Goal: Task Accomplishment & Management: Manage account settings

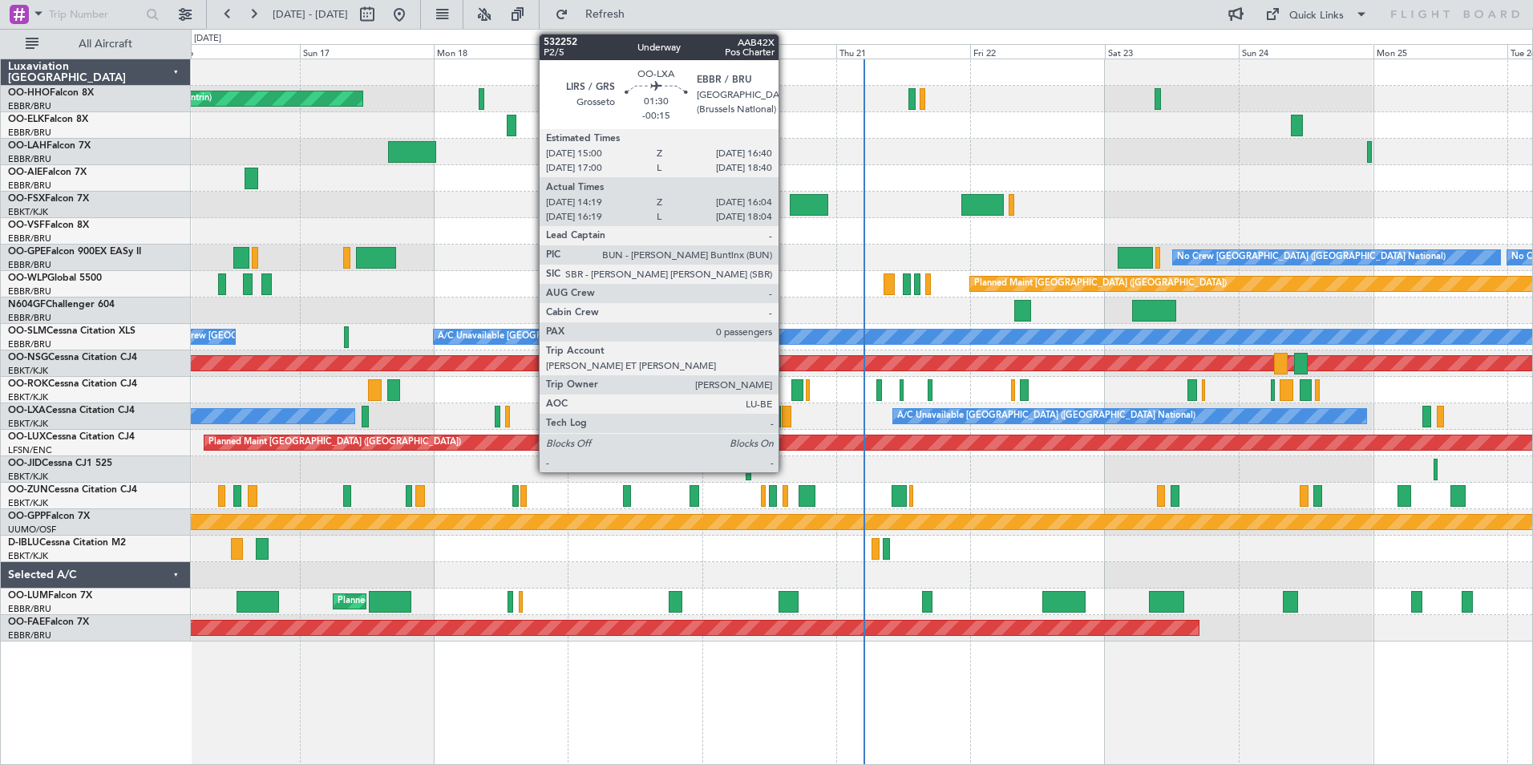
click at [786, 416] on div at bounding box center [787, 417] width 10 height 22
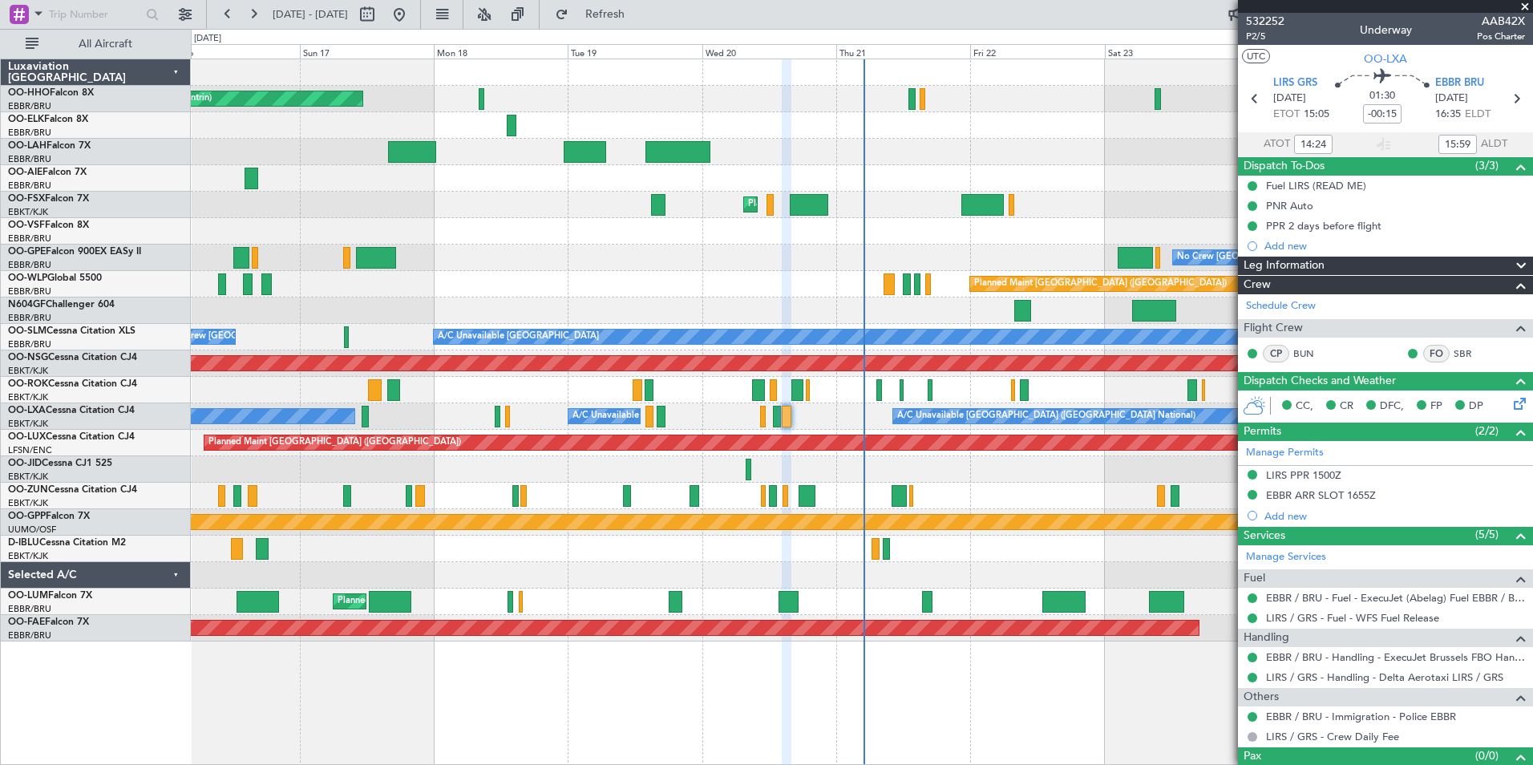
click at [1528, 4] on span at bounding box center [1525, 7] width 16 height 14
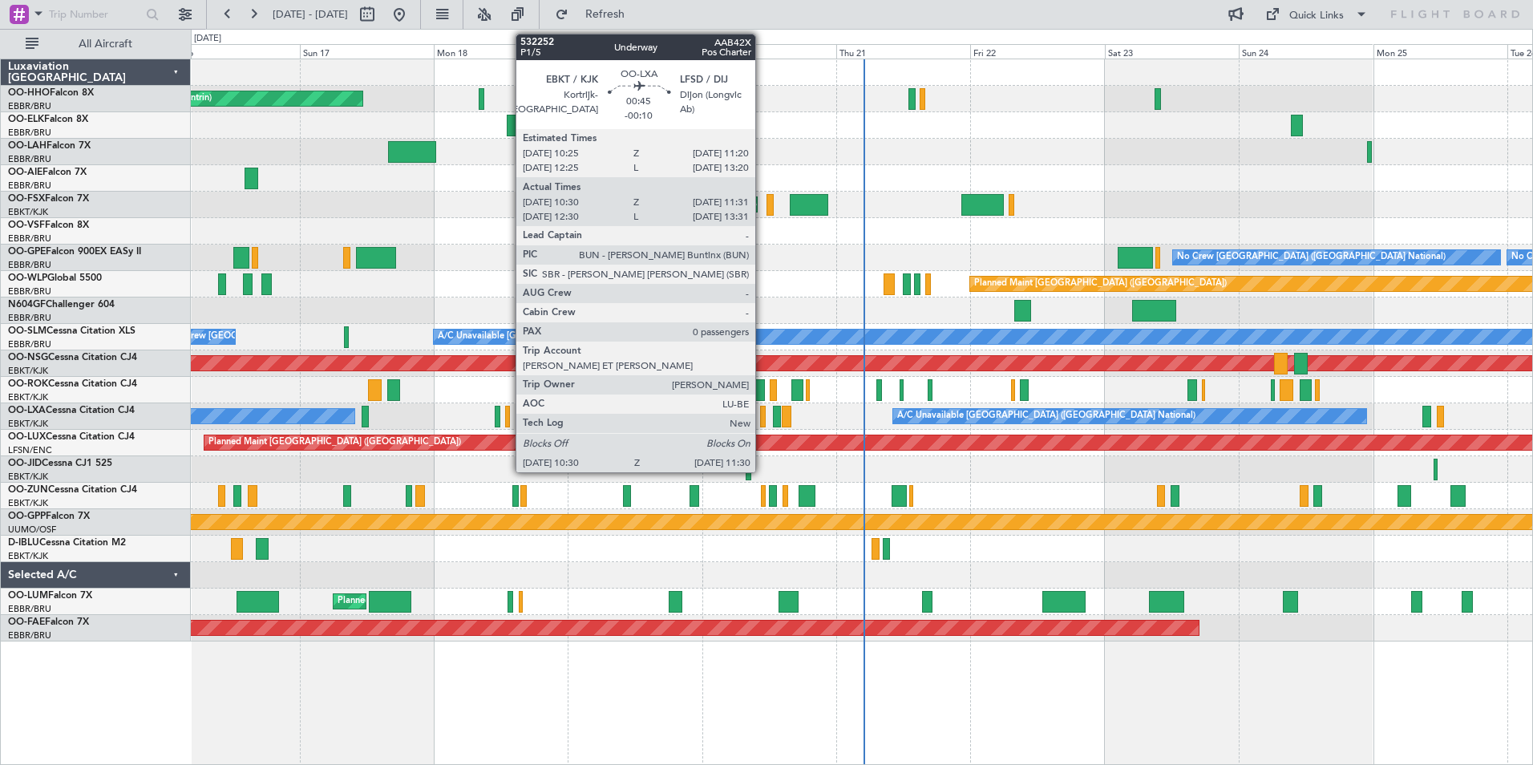
click at [763, 415] on div at bounding box center [763, 417] width 6 height 22
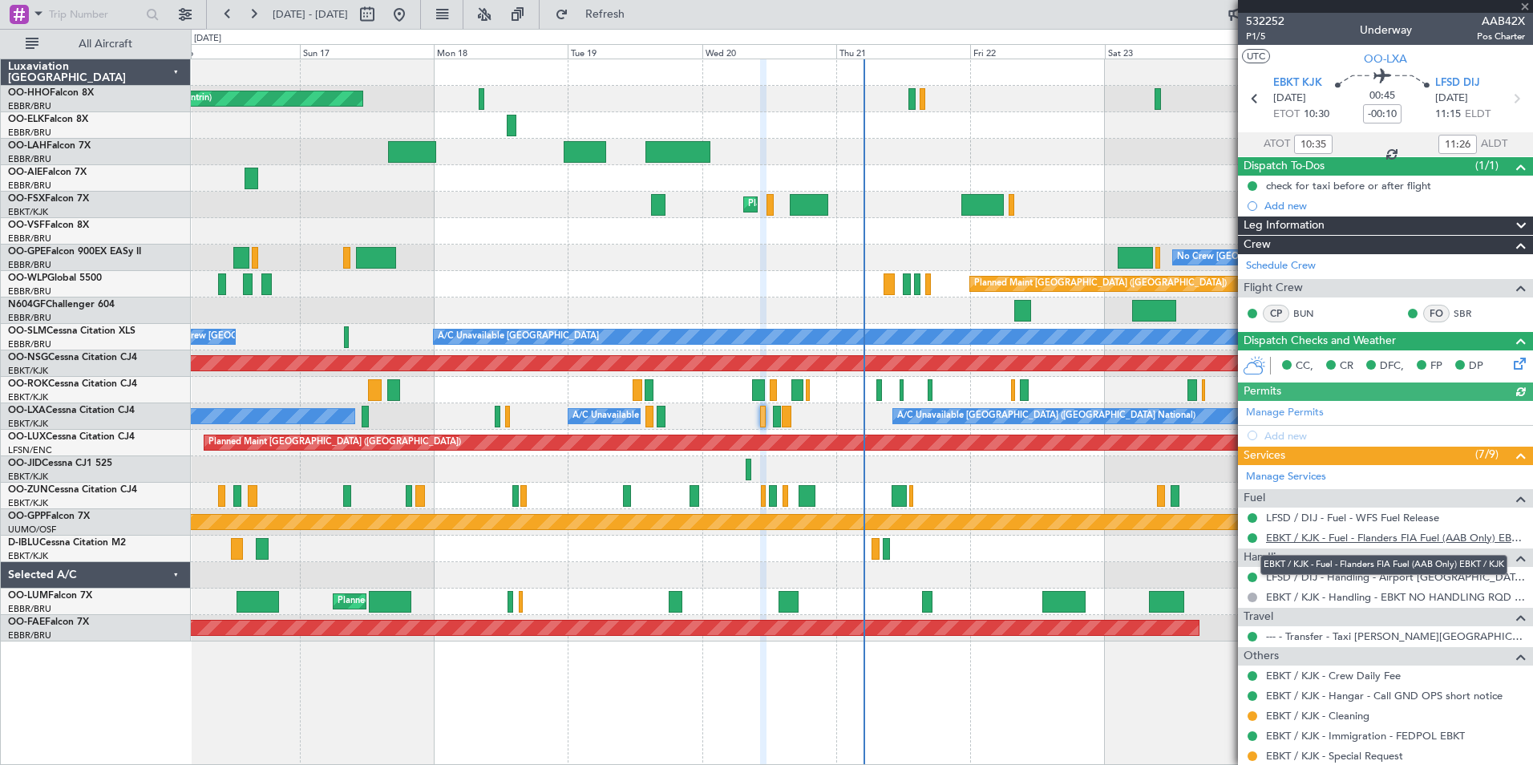
scroll to position [46, 0]
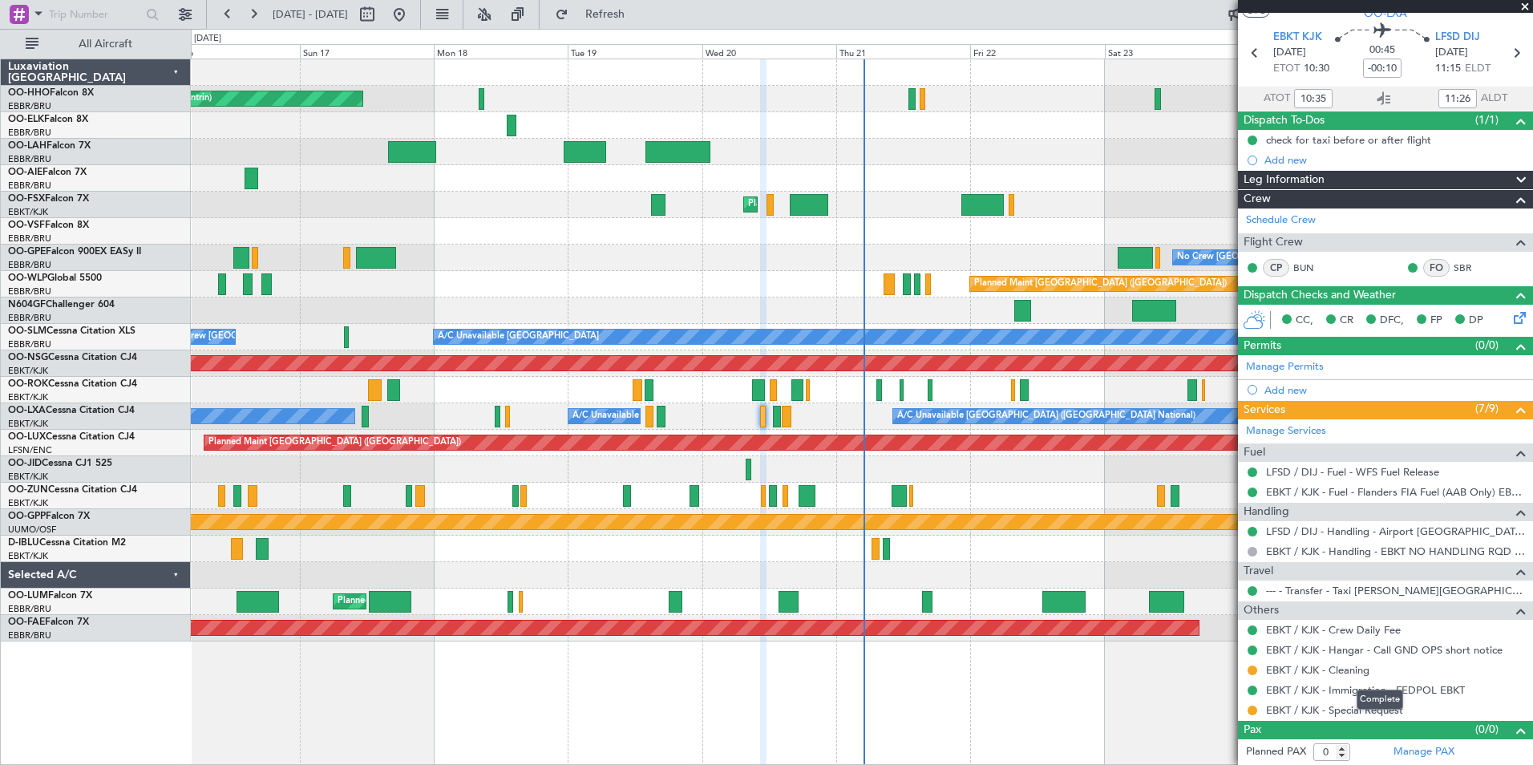
click at [1370, 712] on mat-tooltip-component "Complete" at bounding box center [1380, 699] width 69 height 42
click at [1345, 710] on link "EBKT / KJK - Special Request" at bounding box center [1334, 710] width 137 height 14
click at [1527, 6] on span at bounding box center [1525, 7] width 16 height 14
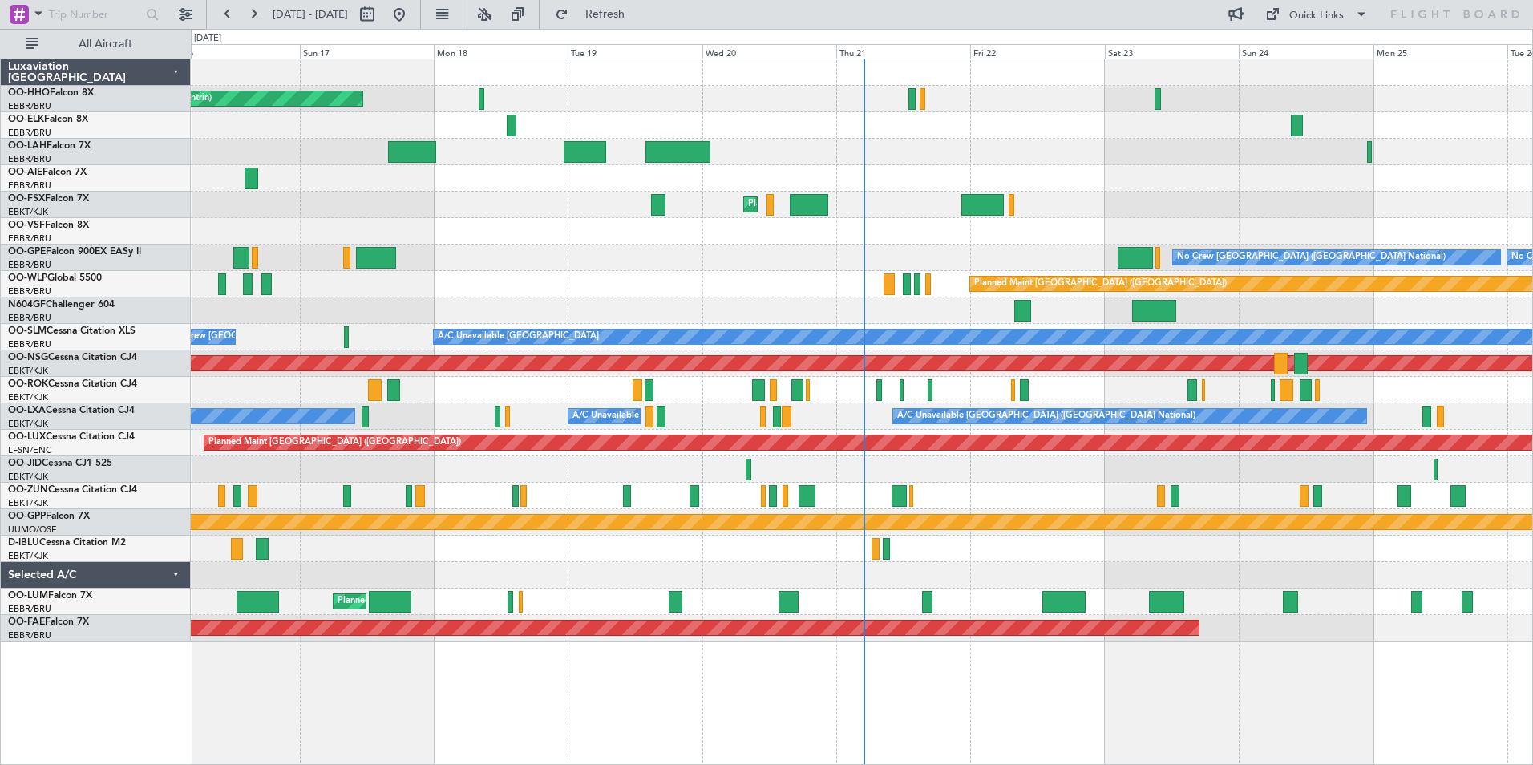
scroll to position [0, 0]
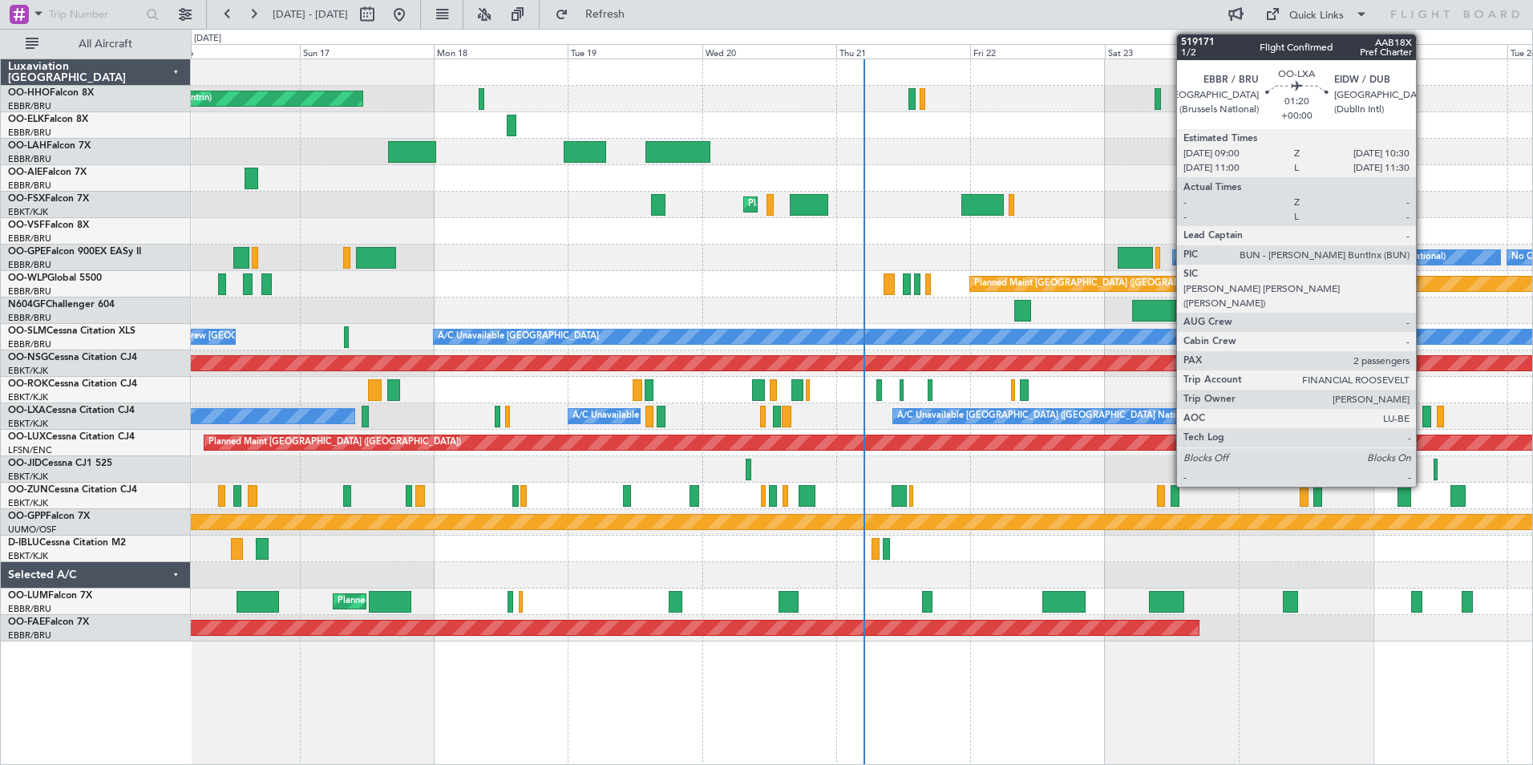
click at [1423, 415] on div at bounding box center [1427, 417] width 9 height 22
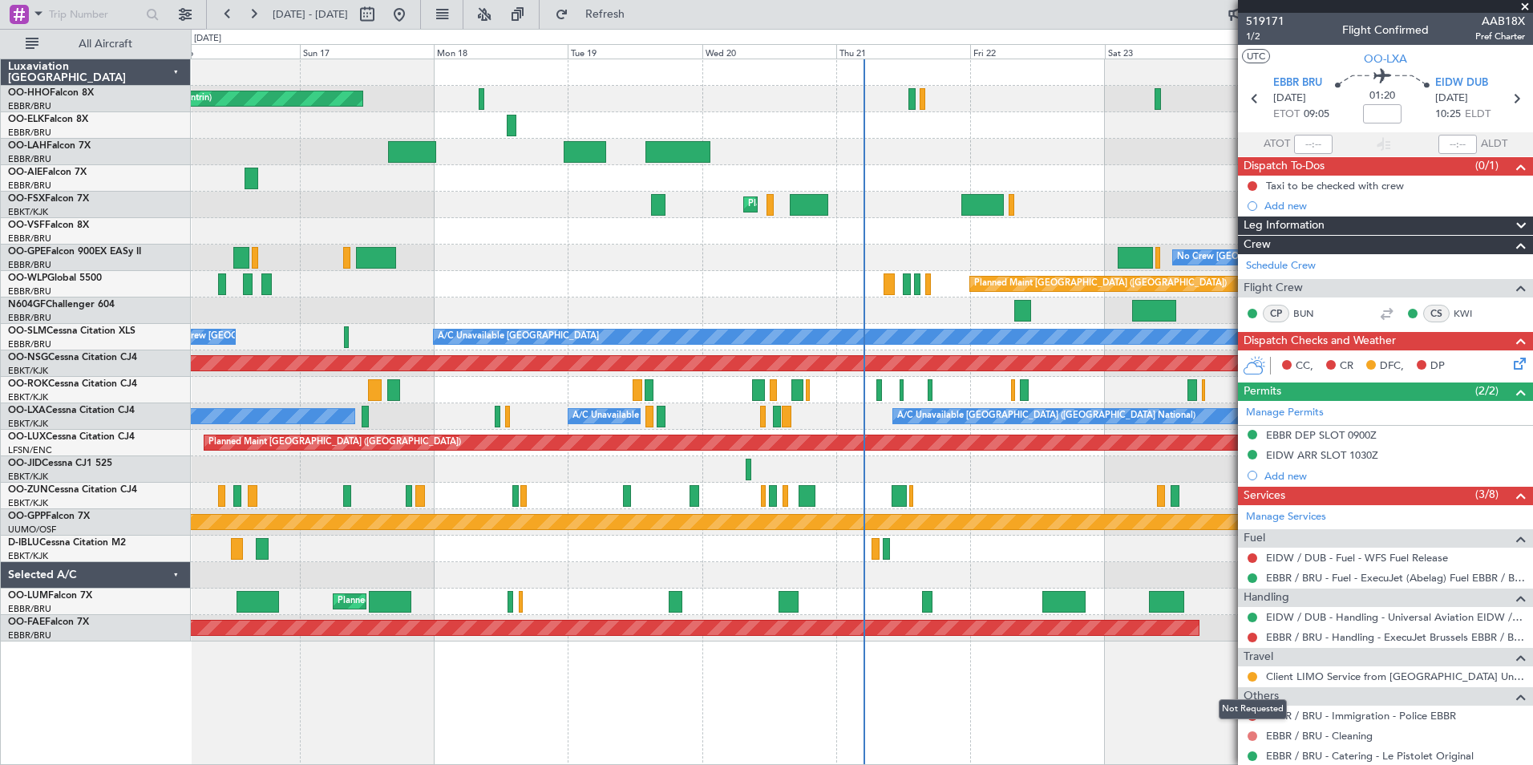
click at [1249, 737] on button at bounding box center [1253, 736] width 10 height 10
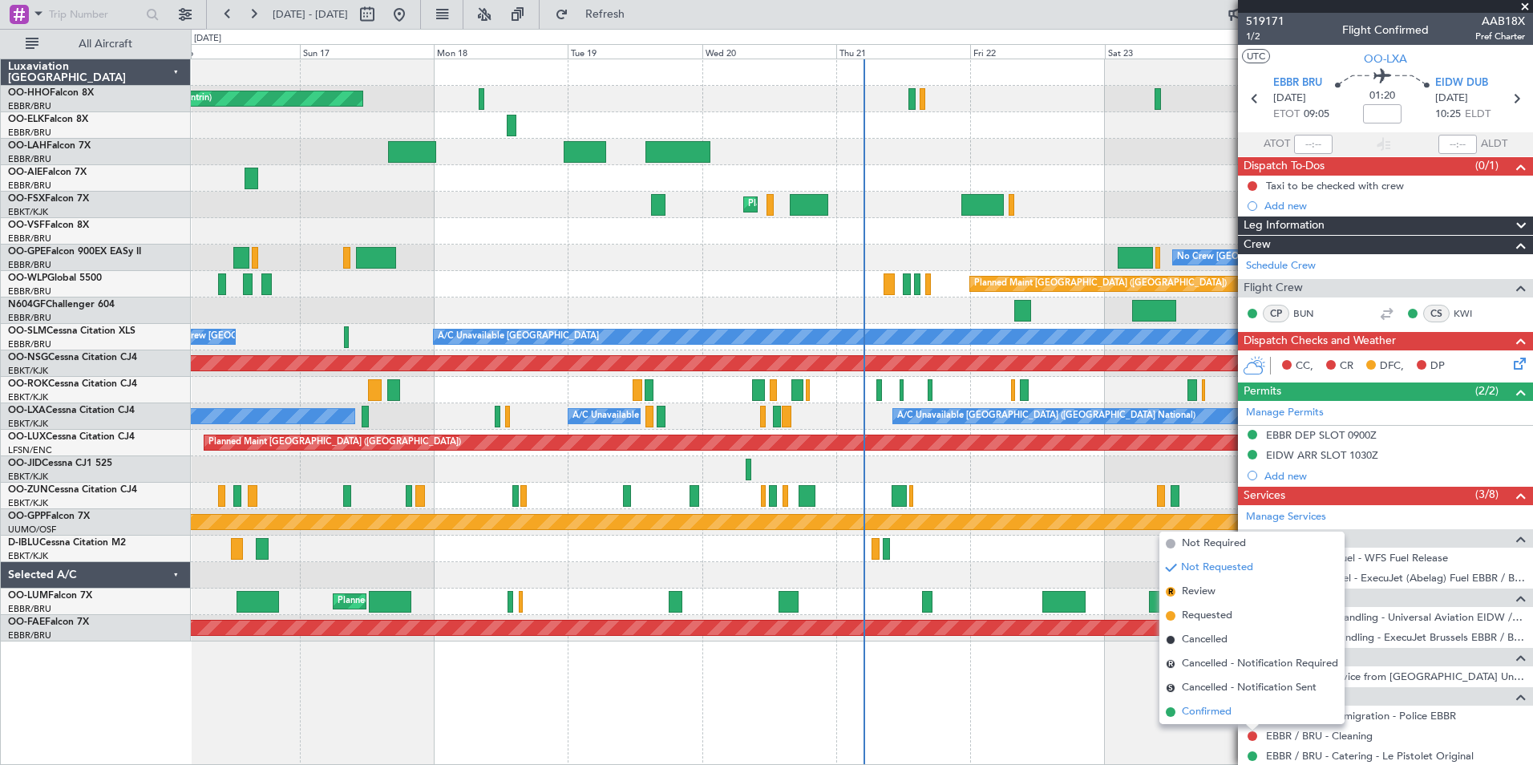
click at [1188, 714] on span "Confirmed" at bounding box center [1207, 712] width 50 height 16
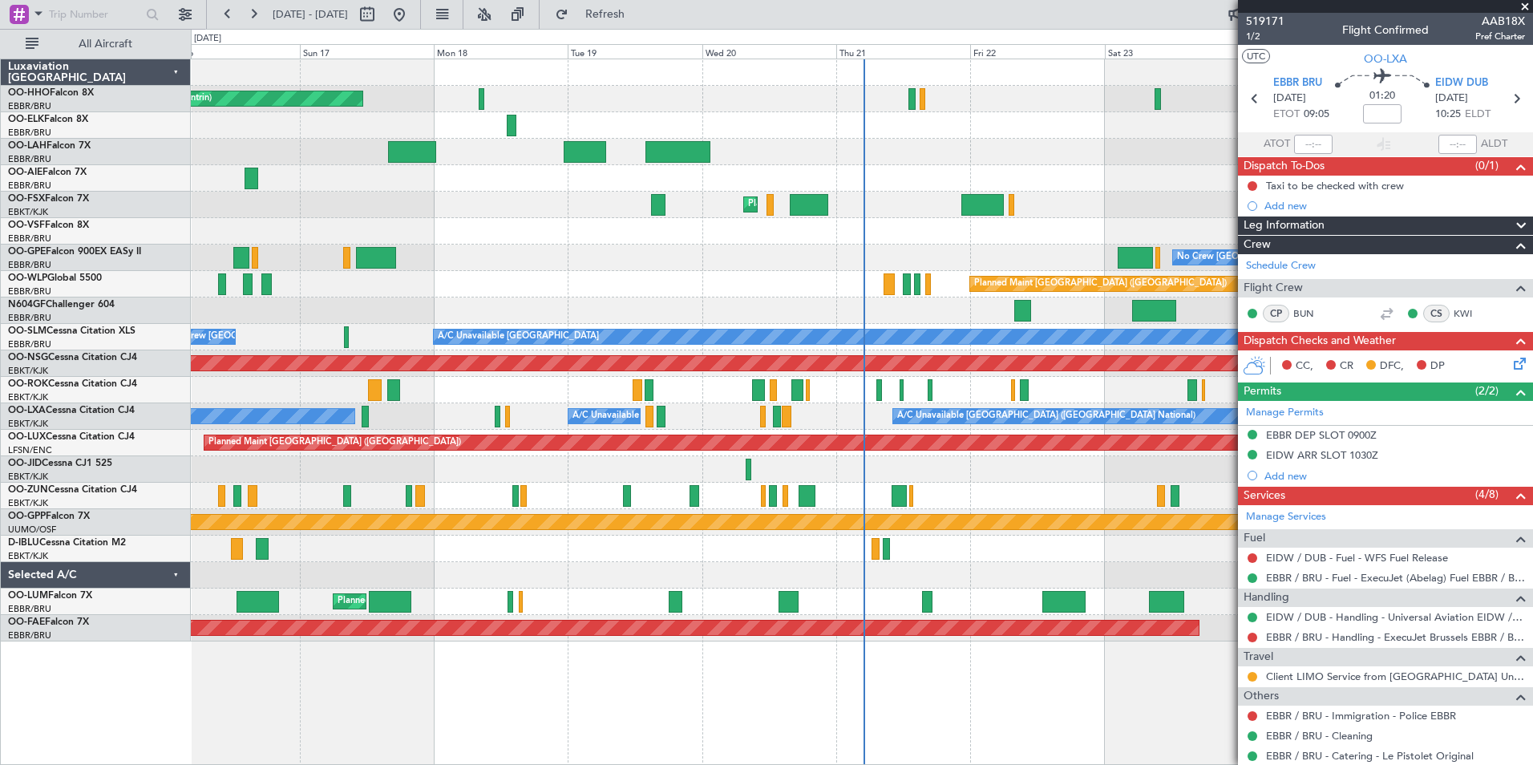
click at [1526, 8] on span at bounding box center [1525, 7] width 16 height 14
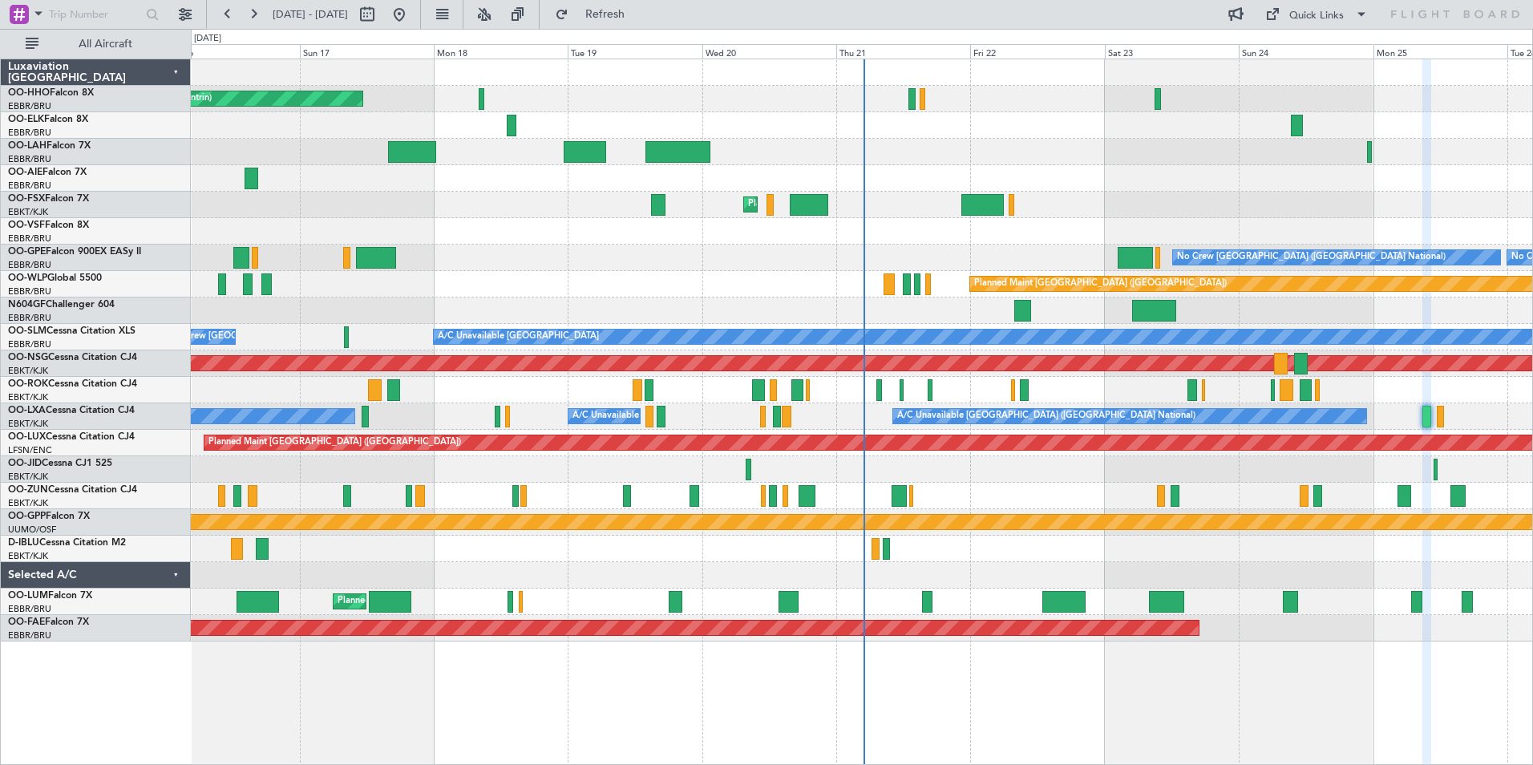
type input "0"
